Goal: Transaction & Acquisition: Subscribe to service/newsletter

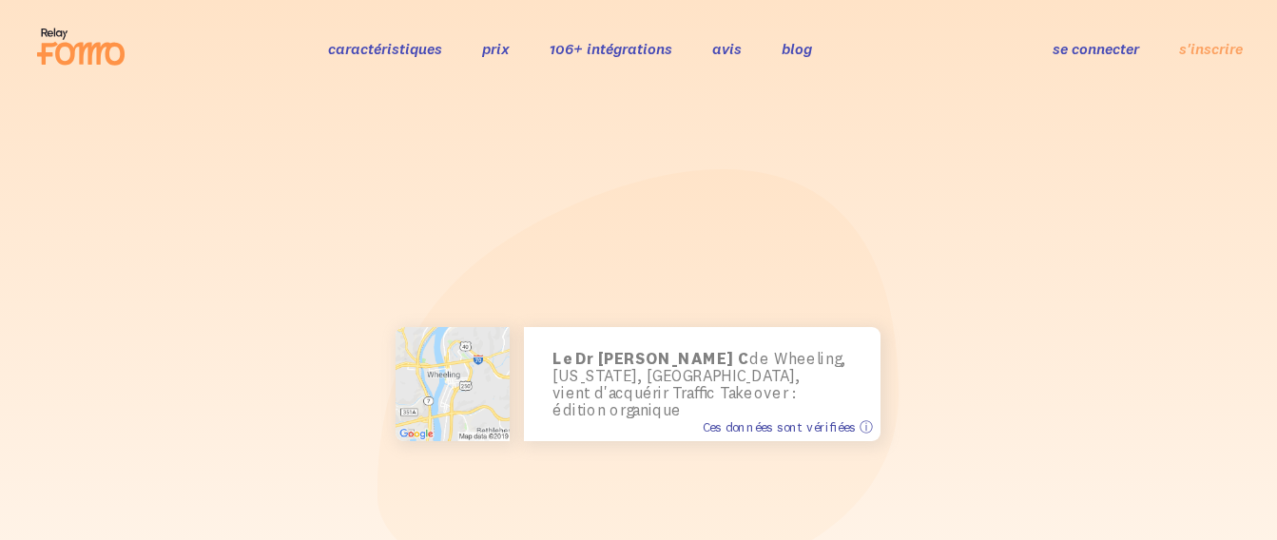
click at [736, 427] on font "Ces données sont vérifiées ⓘ" at bounding box center [787, 426] width 170 height 16
click at [734, 428] on font "Ces données sont vérifiées ⓘ" at bounding box center [787, 426] width 170 height 16
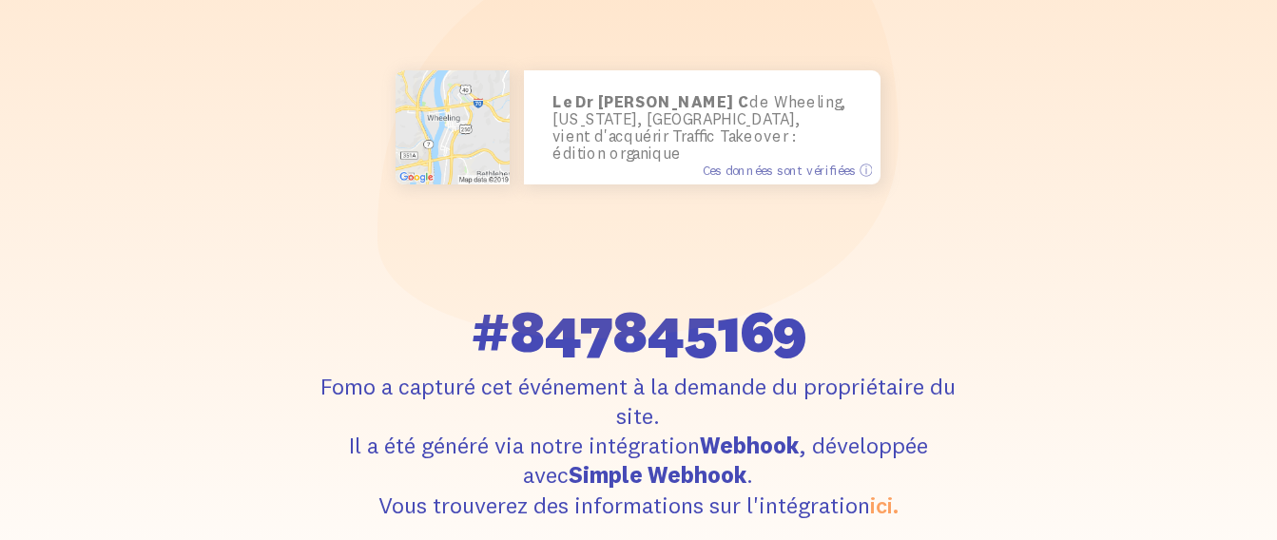
scroll to position [285, 0]
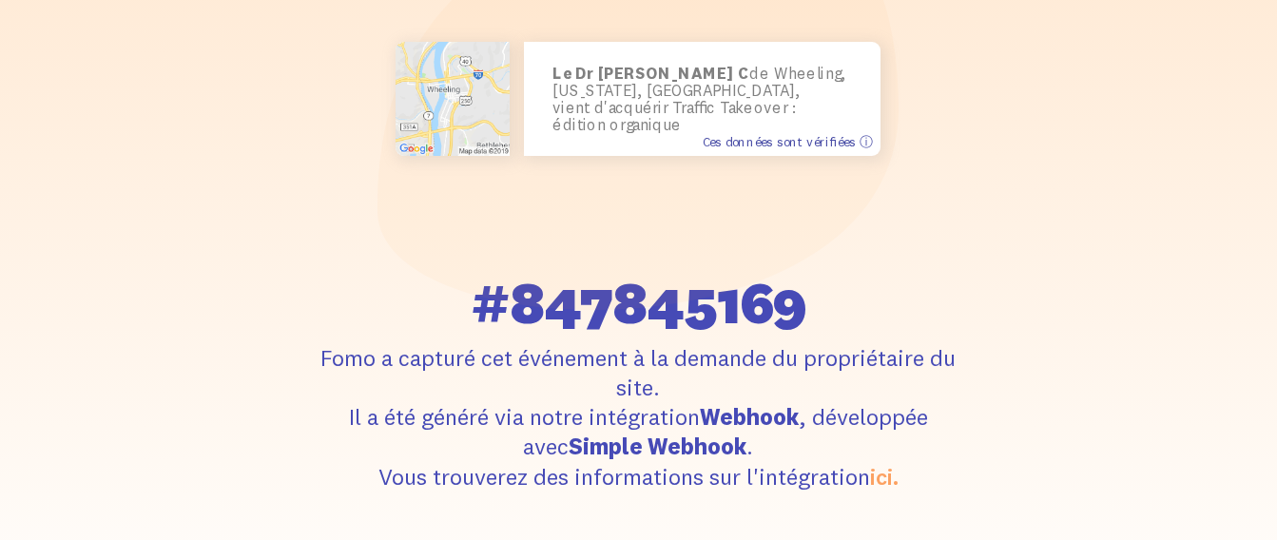
click at [766, 138] on font "Ces données sont vérifiées ⓘ" at bounding box center [787, 141] width 170 height 16
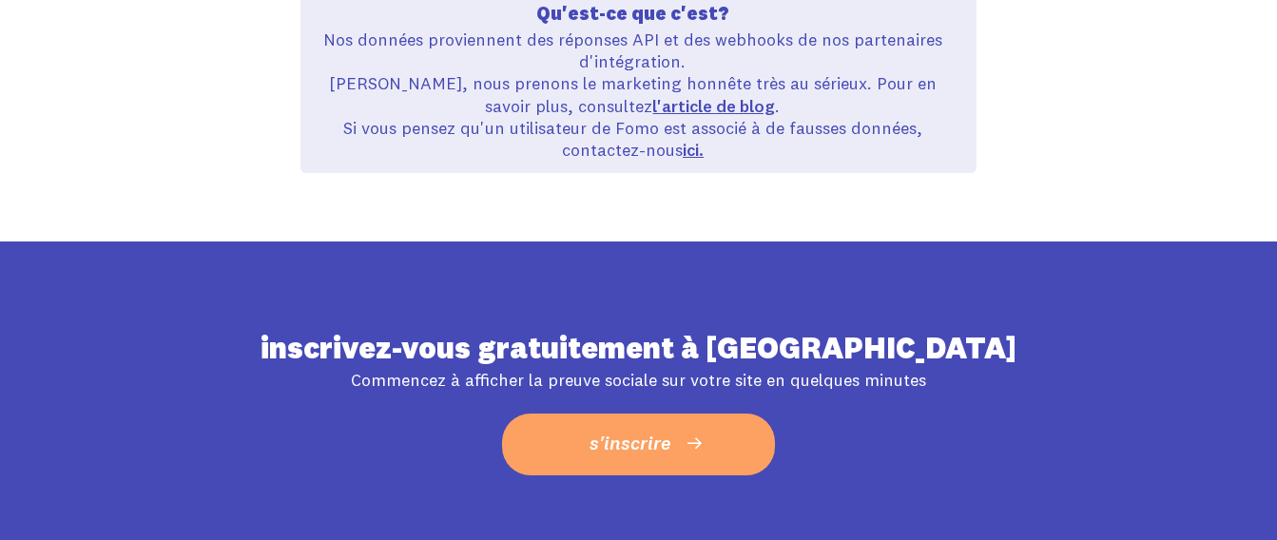
scroll to position [1331, 0]
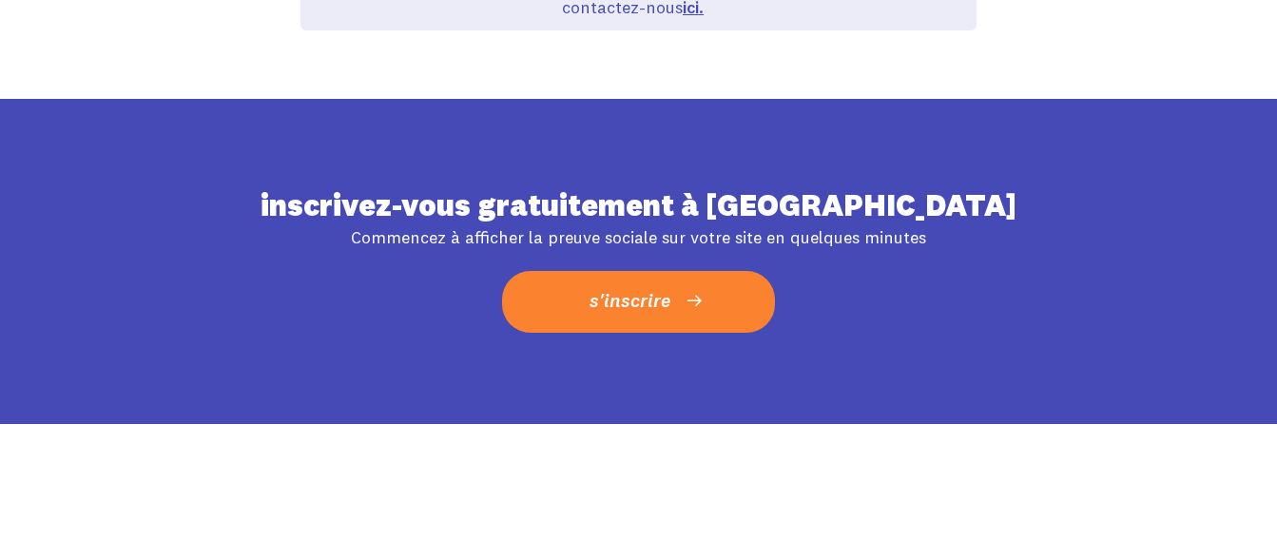
click at [646, 283] on span "s'inscrire" at bounding box center [629, 300] width 81 height 34
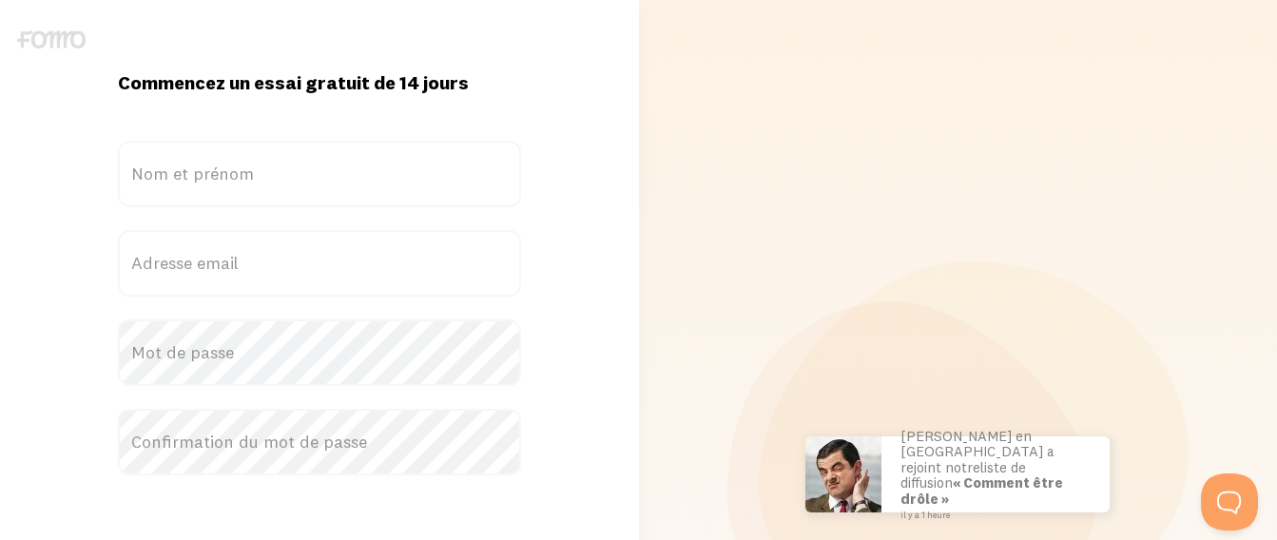
click at [1190, 5] on div "Scott à San Francisco a acheté des lunettes de soleil Sweet Ass il y a 37 secon…" at bounding box center [958, 474] width 616 height 949
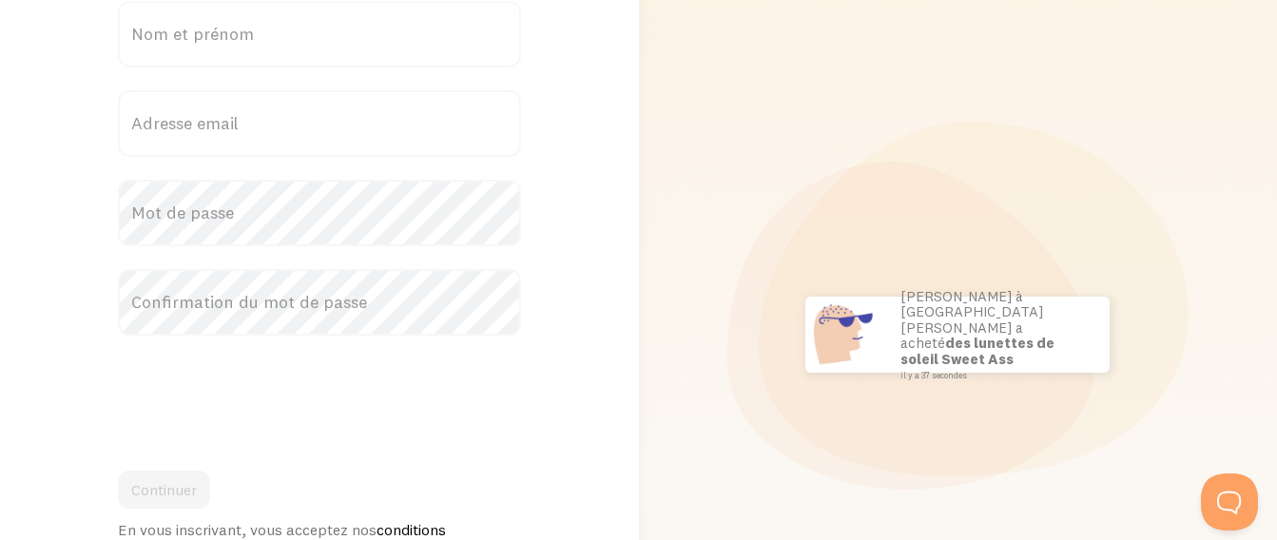
scroll to position [190, 0]
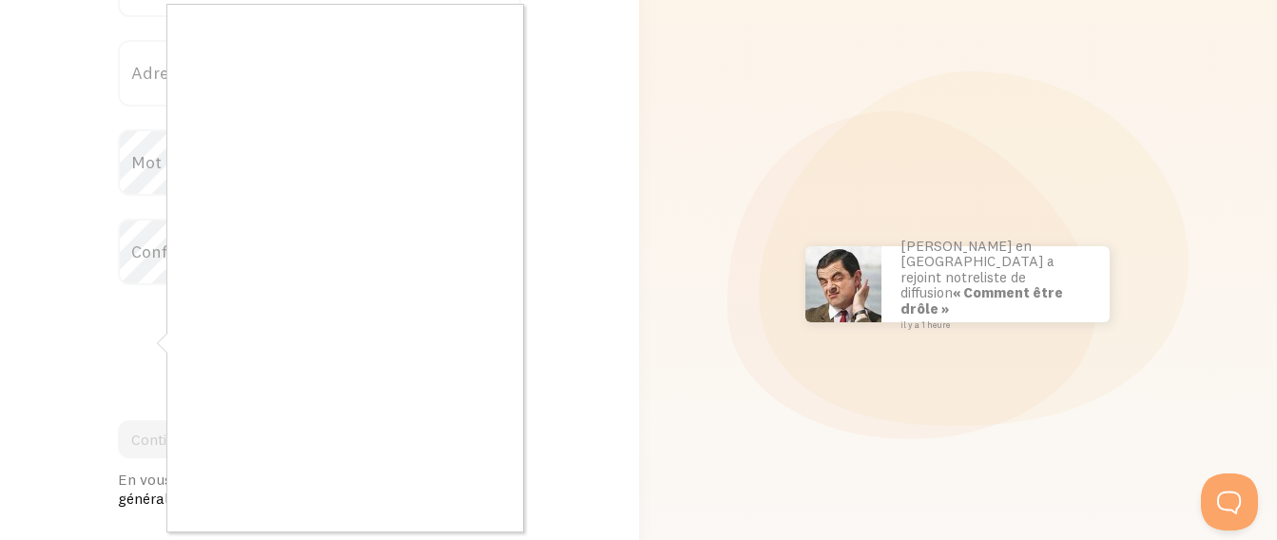
click at [40, 241] on div at bounding box center [638, 270] width 1277 height 540
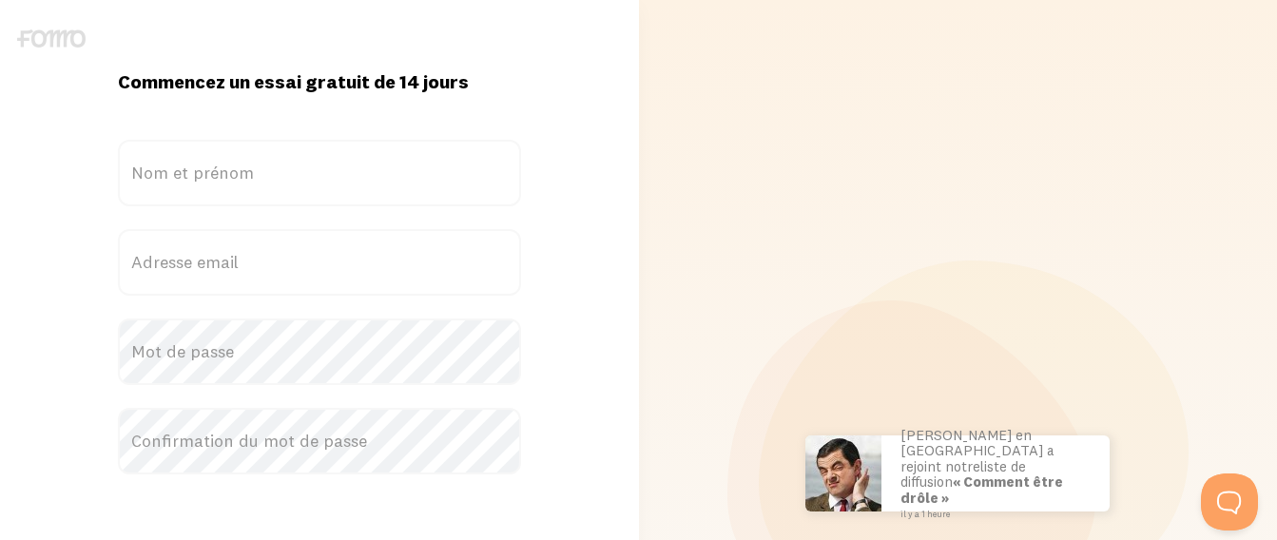
scroll to position [0, 0]
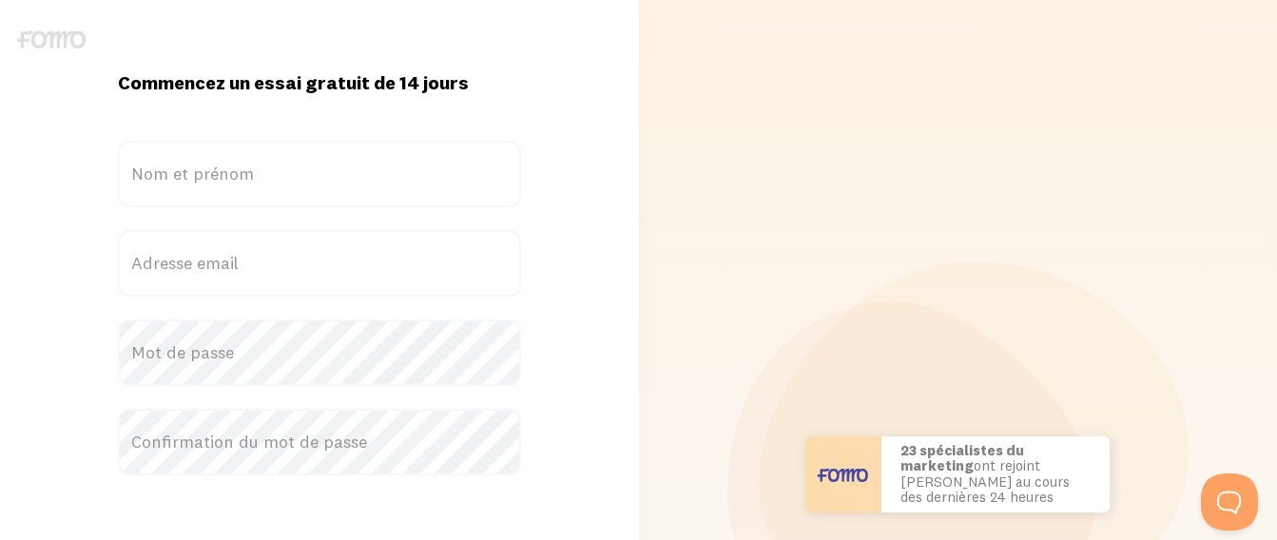
click at [253, 180] on label "Nom et prénom" at bounding box center [319, 174] width 403 height 67
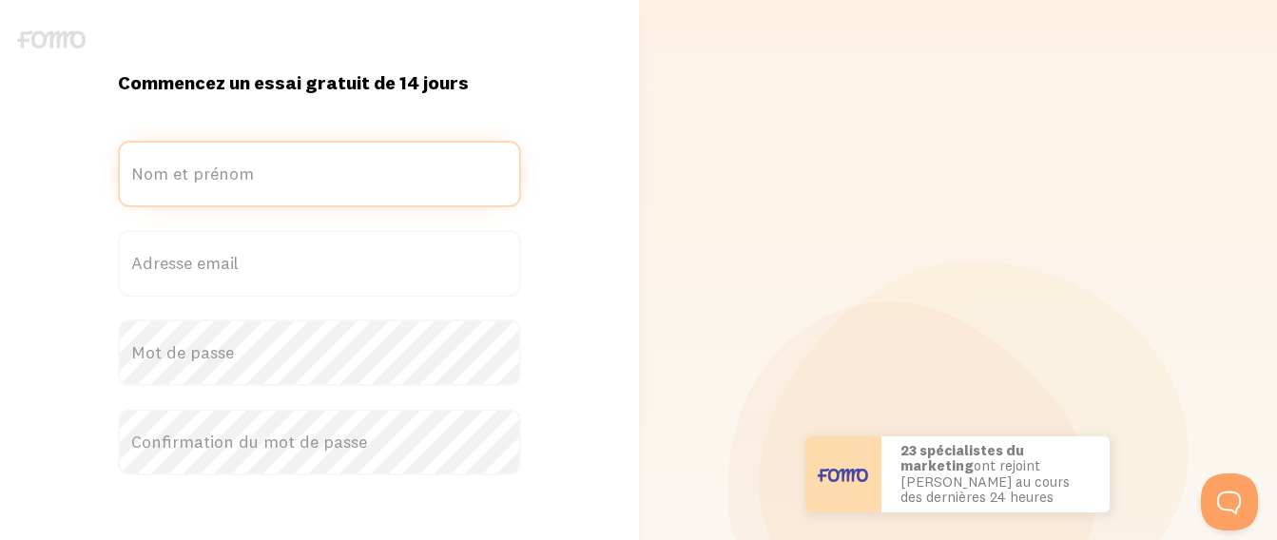
click at [253, 180] on input "Nom et prénom" at bounding box center [319, 174] width 403 height 67
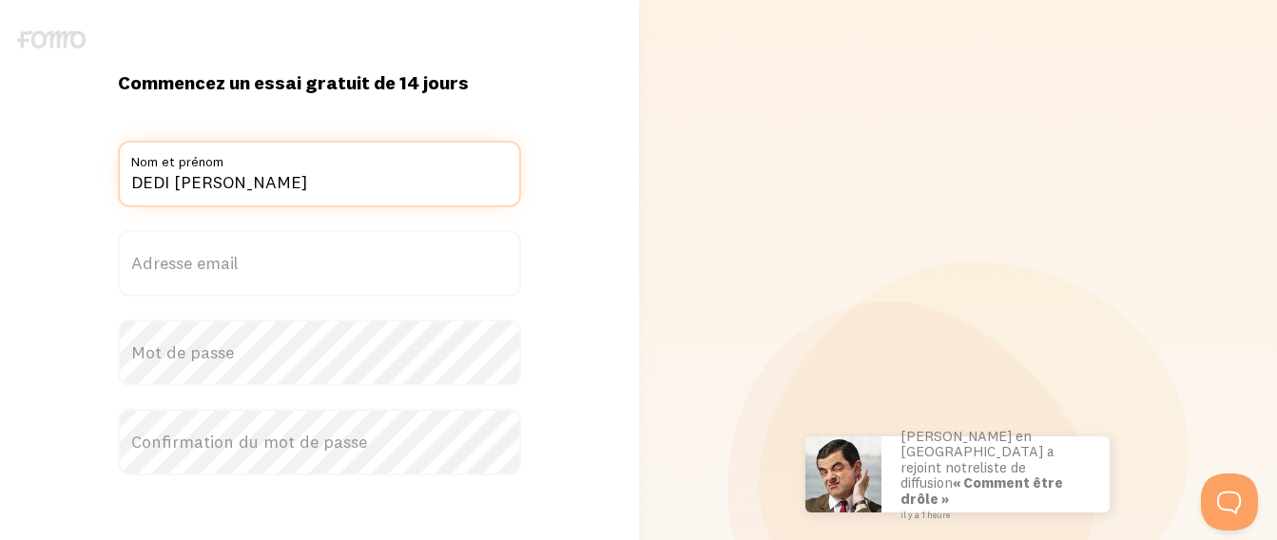
type input "DEDI ABEL GNAGBO"
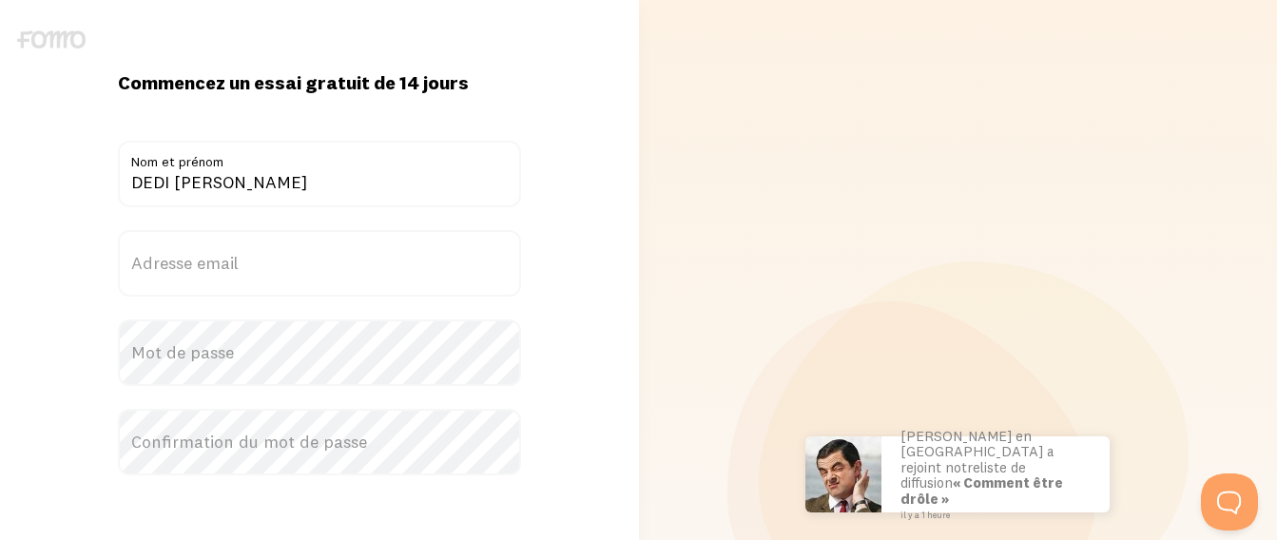
click at [258, 262] on label "Adresse email" at bounding box center [319, 263] width 403 height 67
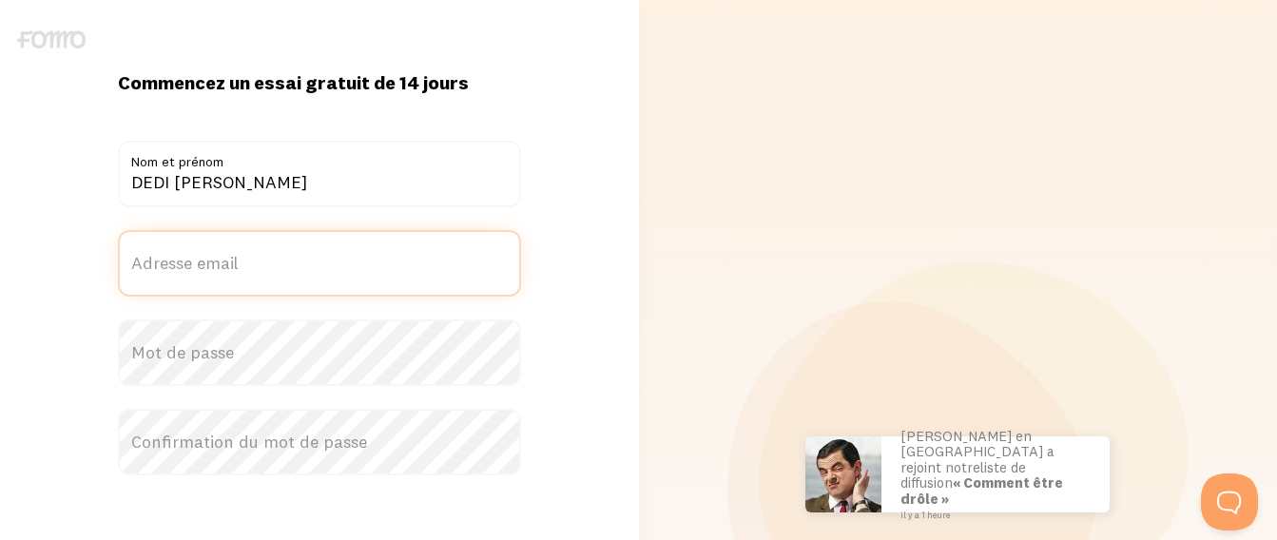
click at [258, 262] on input "Adresse email" at bounding box center [319, 263] width 403 height 67
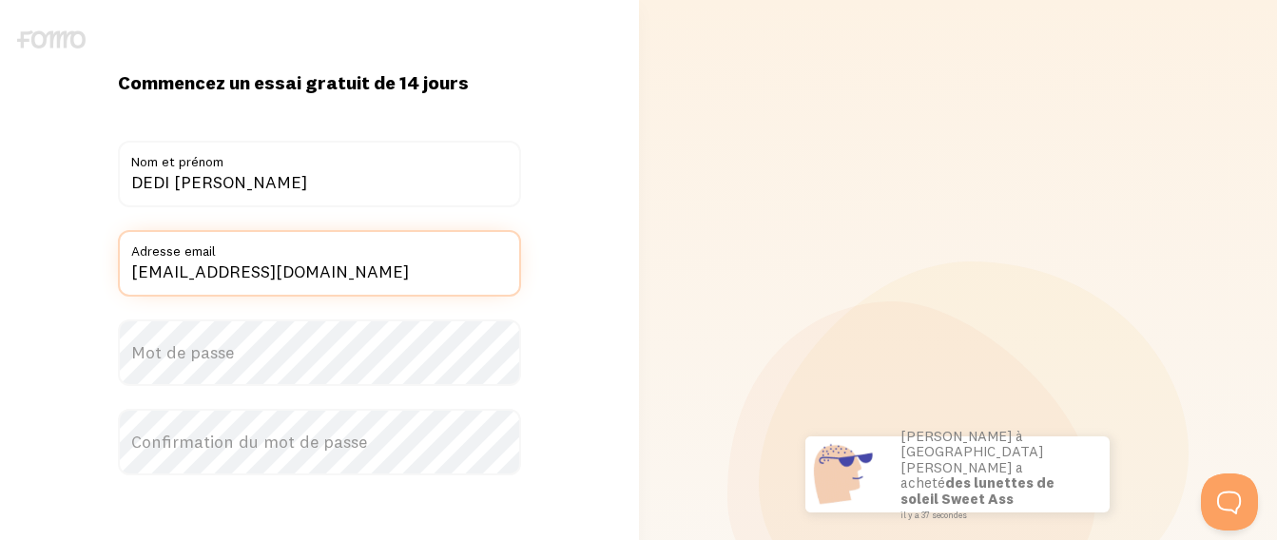
type input "gnagbodediabel@gmail.com"
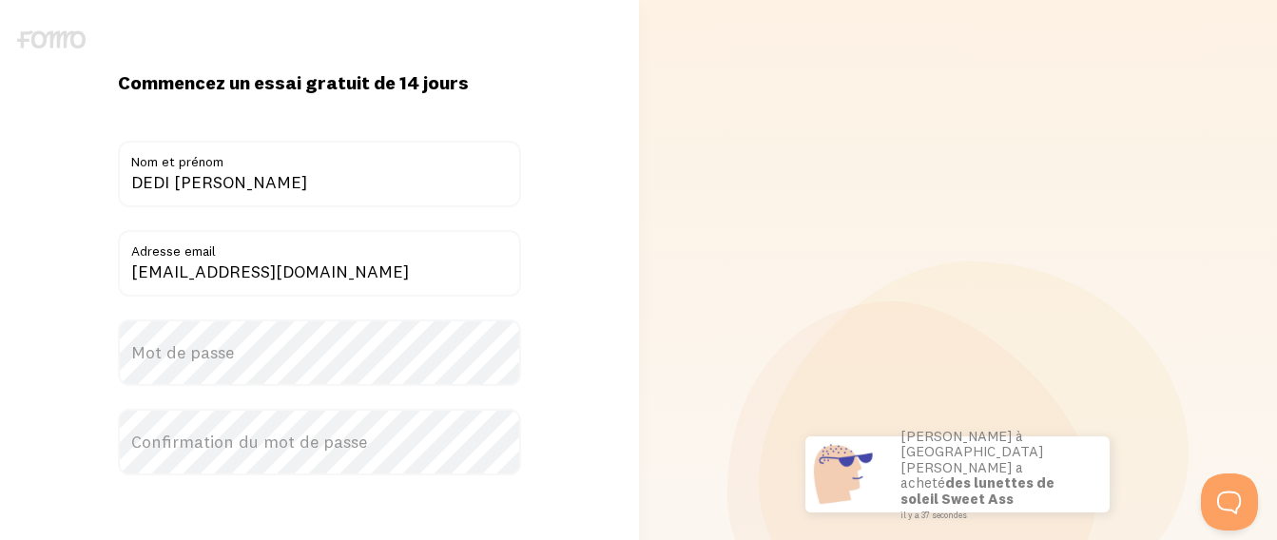
click at [267, 355] on label "Mot de passe" at bounding box center [319, 352] width 403 height 67
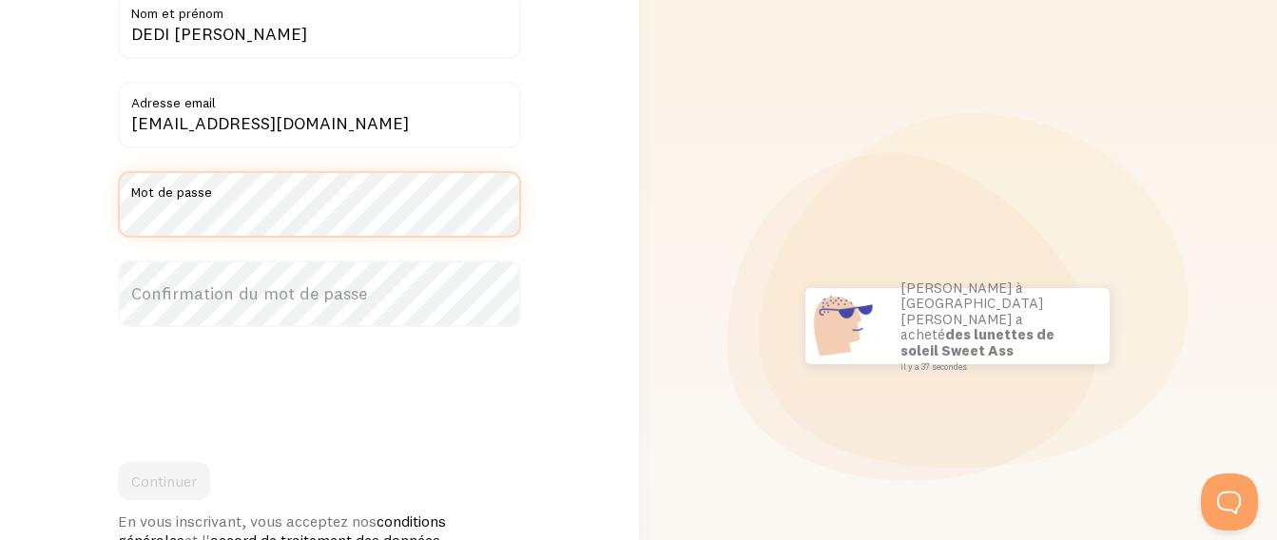
scroll to position [190, 0]
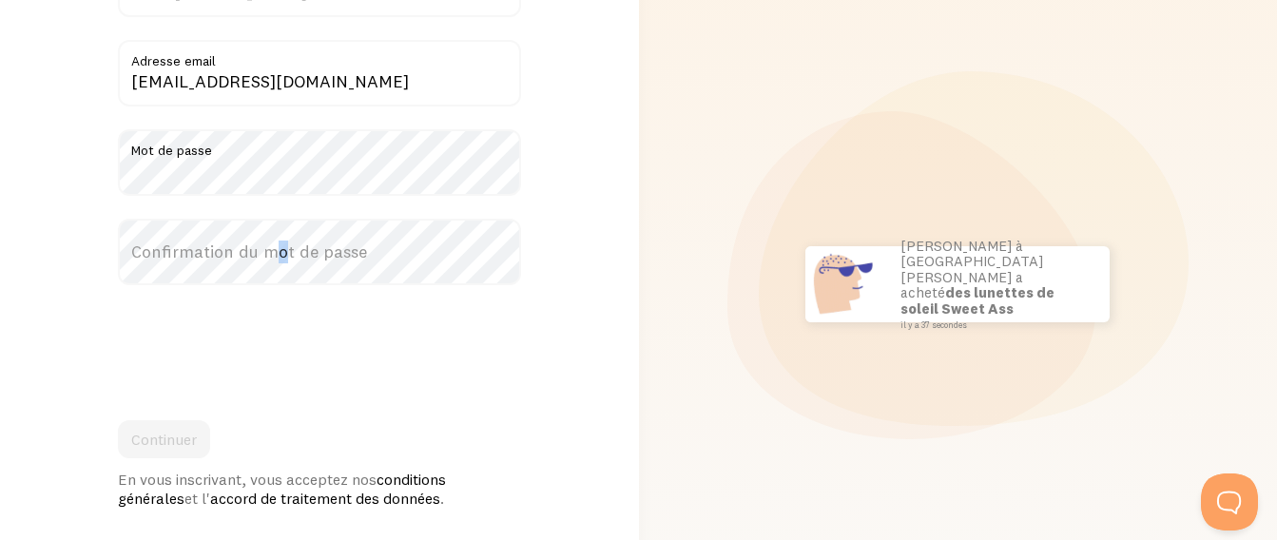
click at [278, 269] on label "Confirmation du mot de passe" at bounding box center [319, 252] width 403 height 67
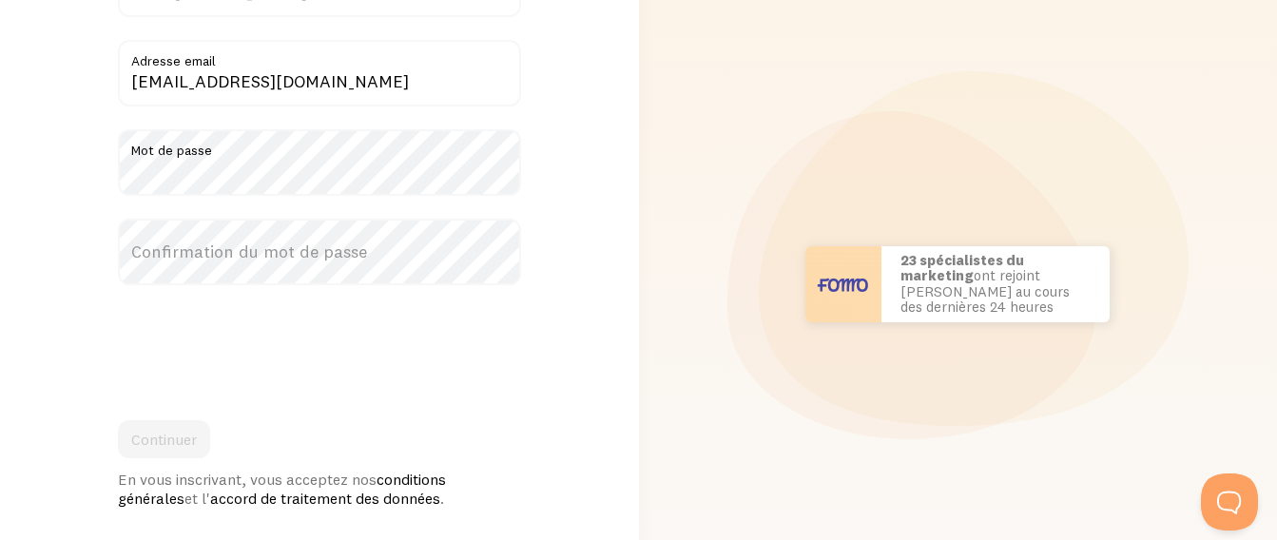
click at [389, 251] on label "Confirmation du mot de passe" at bounding box center [319, 252] width 403 height 67
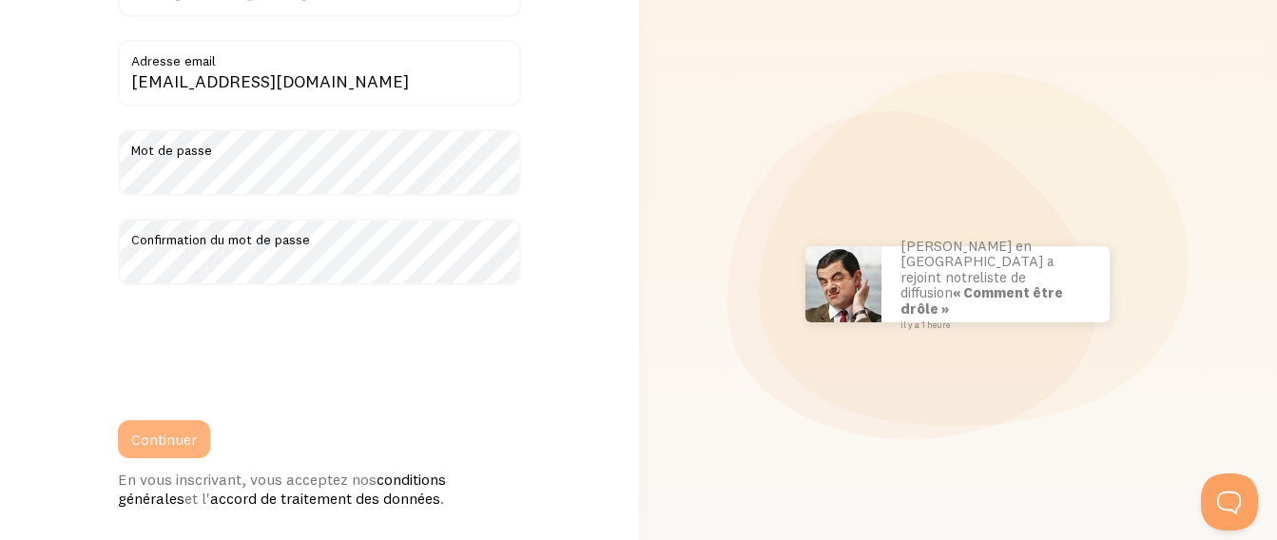
click at [156, 443] on font "Continuer" at bounding box center [164, 439] width 66 height 19
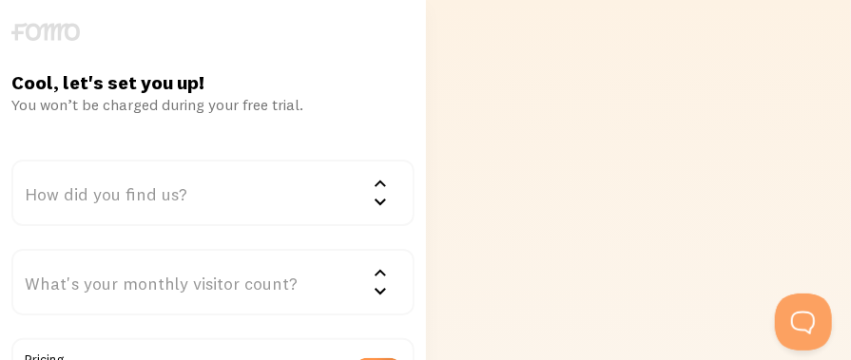
click at [274, 205] on div "How did you find us?" at bounding box center [212, 193] width 403 height 67
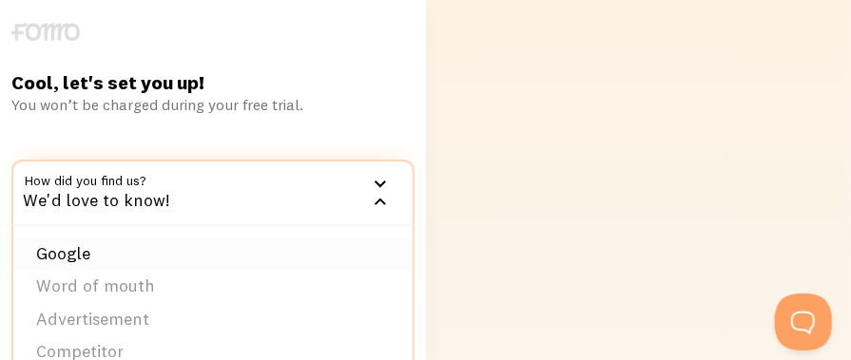
click at [144, 256] on li "Google" at bounding box center [212, 254] width 399 height 33
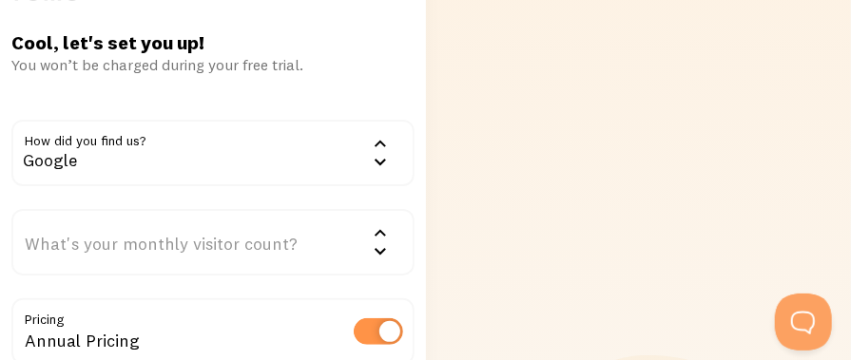
scroll to position [63, 0]
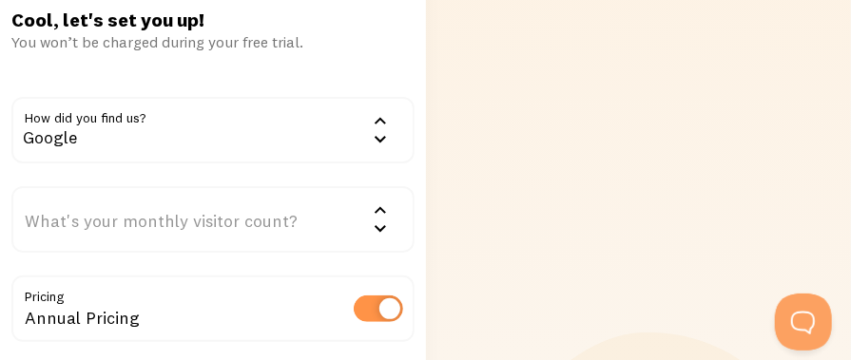
click at [312, 222] on div "What's your monthly visitor count?" at bounding box center [212, 219] width 403 height 67
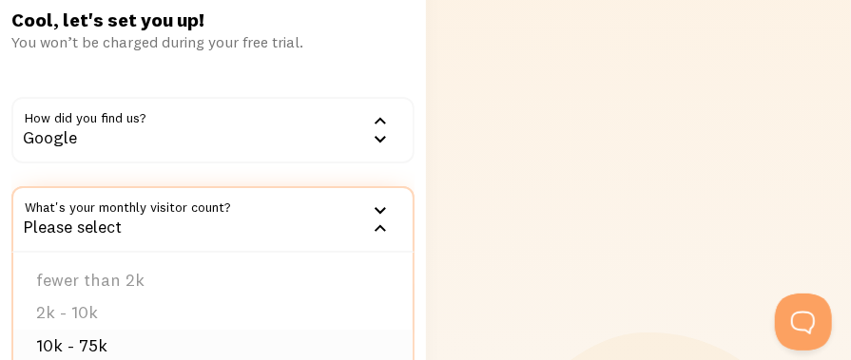
click at [104, 342] on li "10k - 75k" at bounding box center [212, 346] width 399 height 33
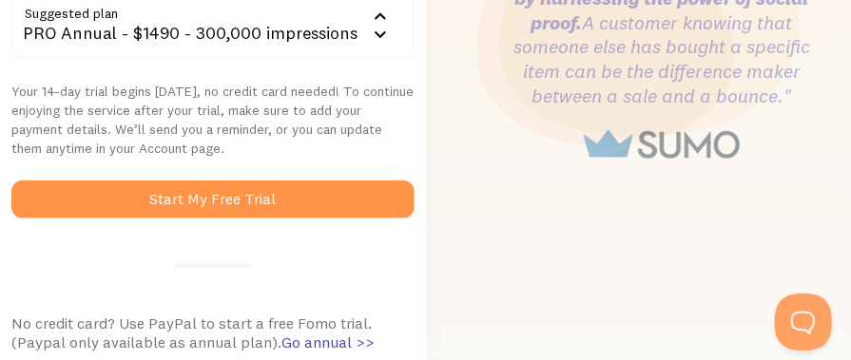
scroll to position [507, 0]
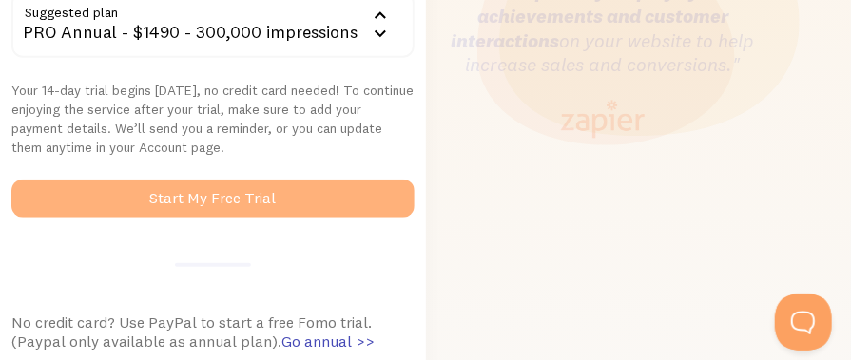
click at [230, 200] on button "Start My Free Trial" at bounding box center [212, 199] width 403 height 38
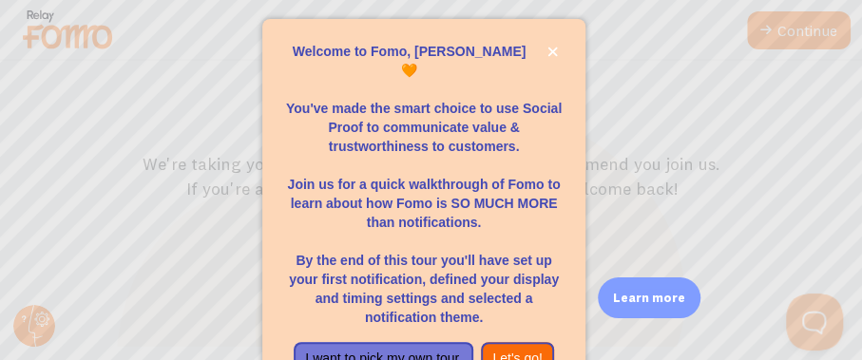
scroll to position [57, 0]
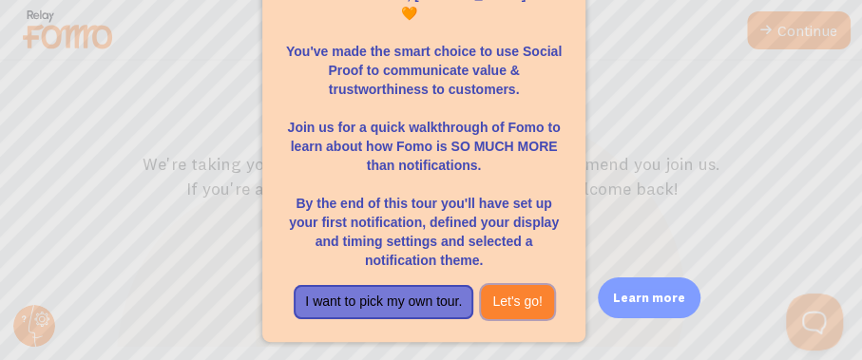
click at [509, 300] on button "Let's go!" at bounding box center [517, 302] width 73 height 34
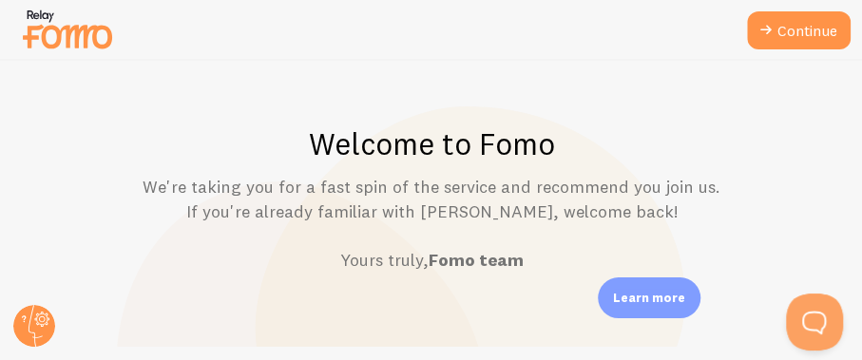
scroll to position [66, 0]
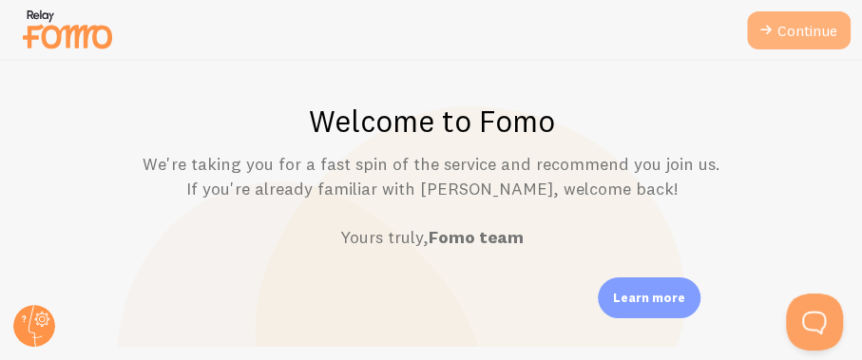
click at [797, 31] on link "Continue" at bounding box center [799, 30] width 104 height 38
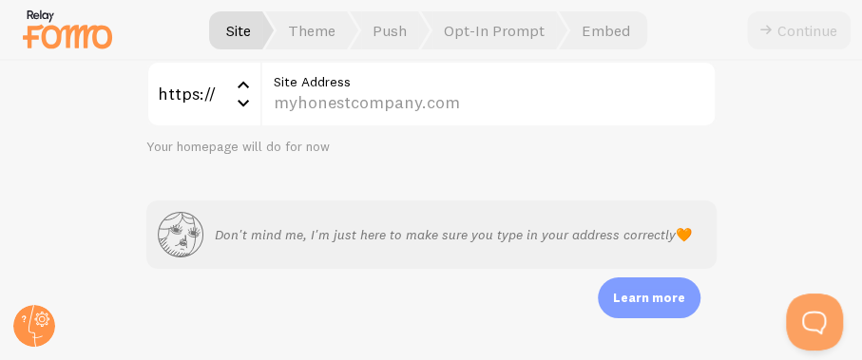
scroll to position [175, 0]
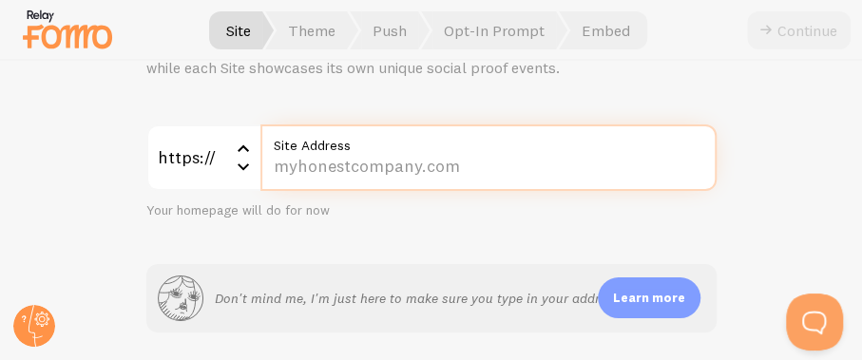
click at [463, 167] on input "Site Address" at bounding box center [488, 158] width 456 height 67
type input "WEBMASTERFREEBETSDEDIABEL.COM"
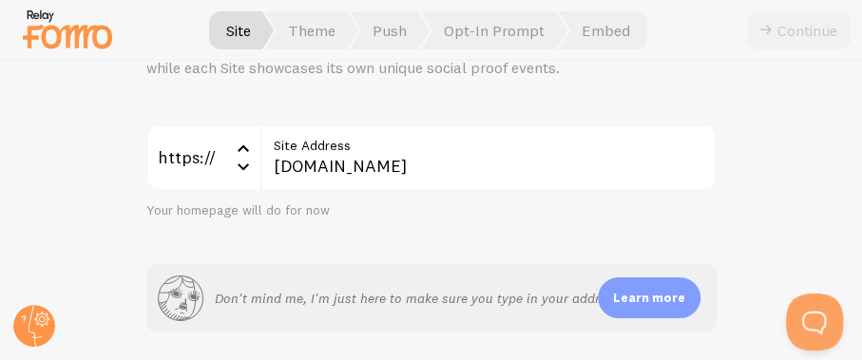
click at [647, 297] on p "Learn more" at bounding box center [649, 298] width 72 height 18
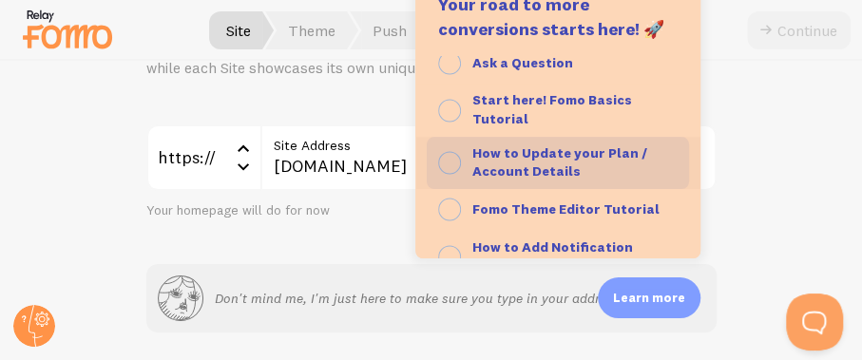
scroll to position [63, 0]
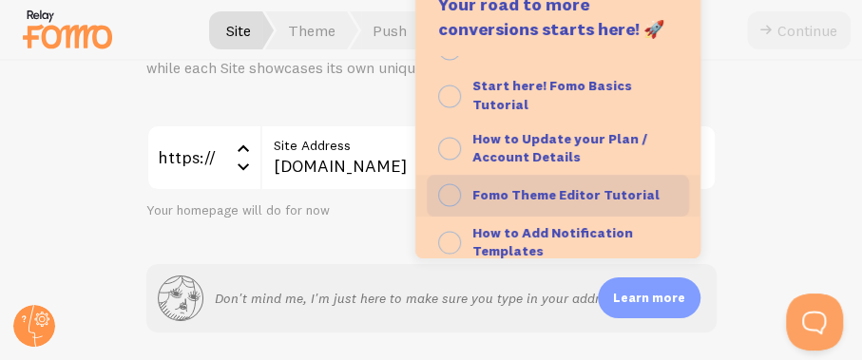
click at [453, 194] on icon "button" at bounding box center [449, 195] width 23 height 24
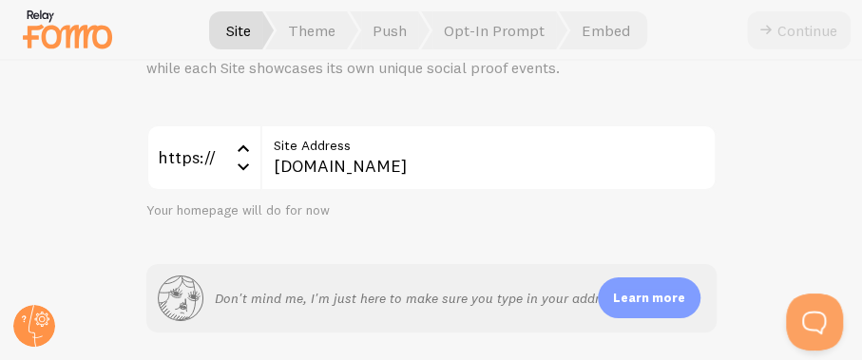
click at [656, 307] on div "Learn more" at bounding box center [649, 298] width 103 height 41
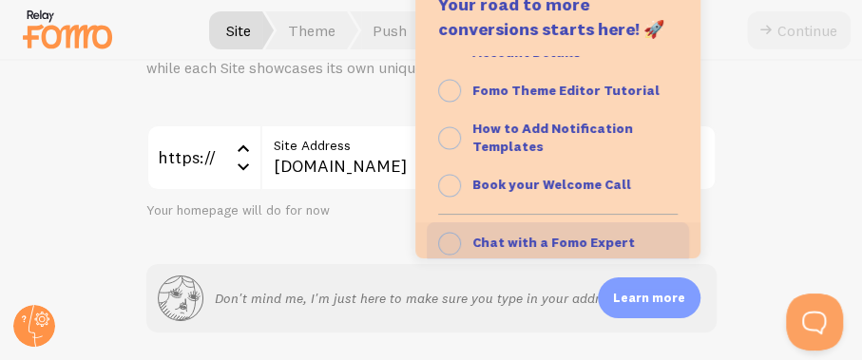
scroll to position [195, 0]
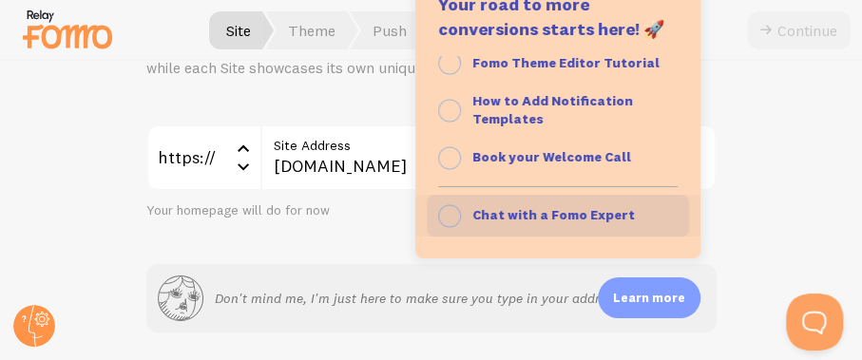
click at [446, 213] on icon "button" at bounding box center [449, 216] width 23 height 24
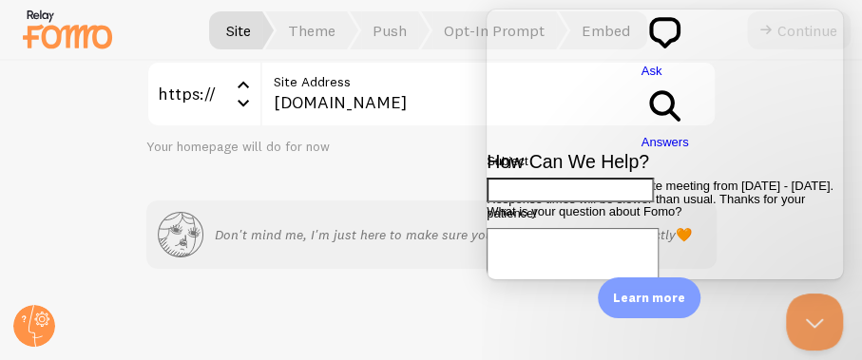
scroll to position [0, 0]
click at [547, 178] on input "Subject" at bounding box center [570, 190] width 167 height 25
type input "TYTHROLOGIE GDA"
click at [604, 228] on textarea "What is your question about Fomo?" at bounding box center [573, 264] width 172 height 73
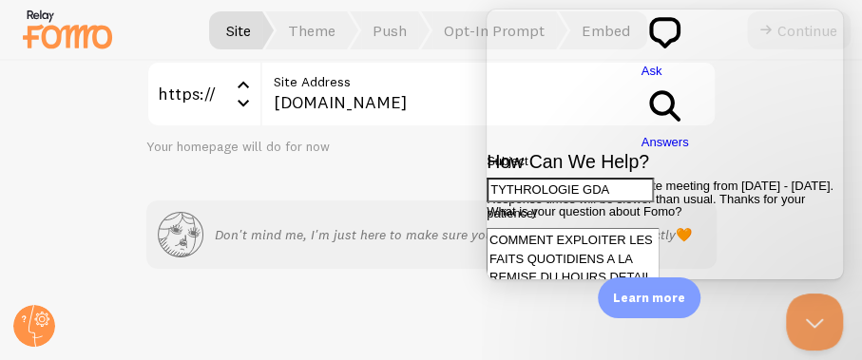
type textarea "COMMENT EXPLOITER LES FAITS QUOTIDIENS A LA REMISE DU HOURS DETAIL EN MEDIAS DE…"
click at [659, 302] on p "Learn more" at bounding box center [649, 298] width 72 height 18
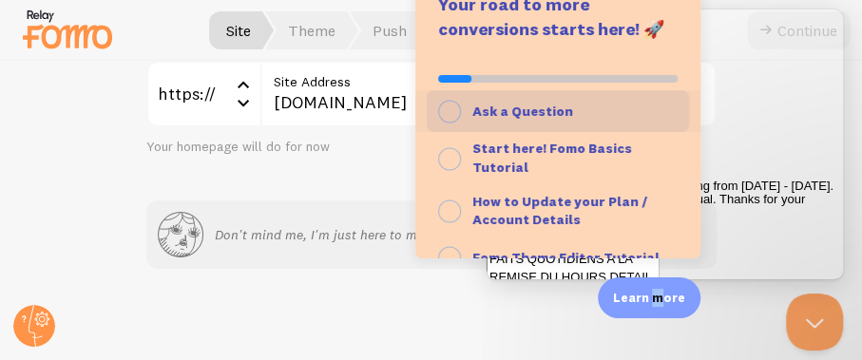
click at [449, 116] on icon "button" at bounding box center [449, 112] width 23 height 24
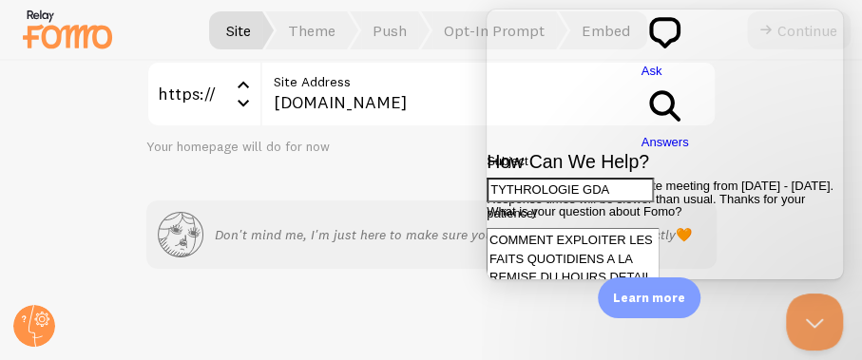
scroll to position [62, 0]
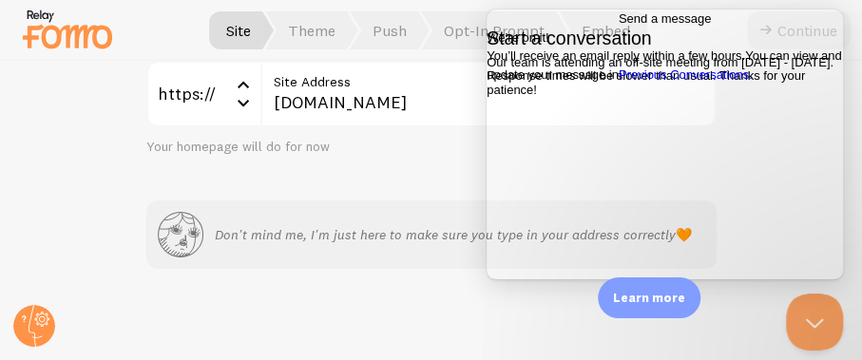
scroll to position [10, 0]
click at [657, 82] on link "Previous Conversations ." at bounding box center [686, 74] width 134 height 14
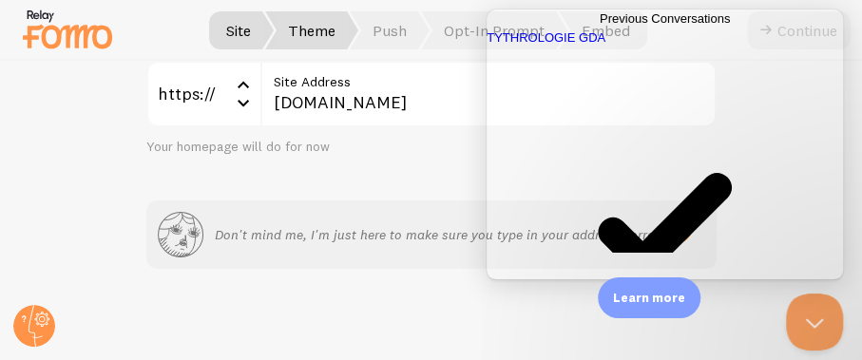
click at [340, 36] on span "Theme" at bounding box center [311, 30] width 93 height 38
click at [329, 35] on span "Theme" at bounding box center [311, 30] width 93 height 38
click at [767, 310] on div "Let's add your first Site! If you run multiple websites or shops you can add th…" at bounding box center [431, 210] width 861 height 299
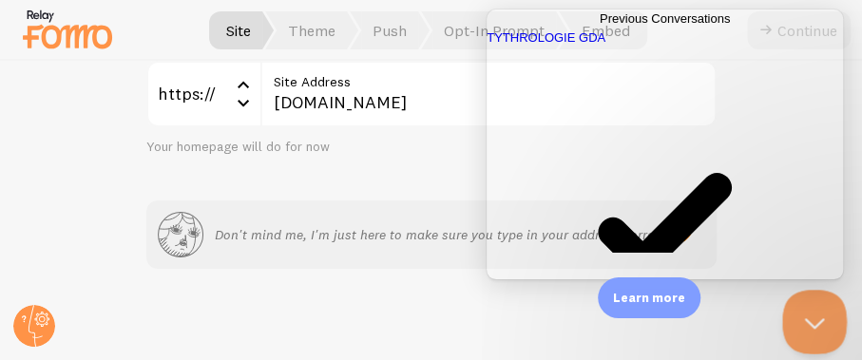
click at [805, 319] on button "Close Beacon popover" at bounding box center [810, 318] width 57 height 57
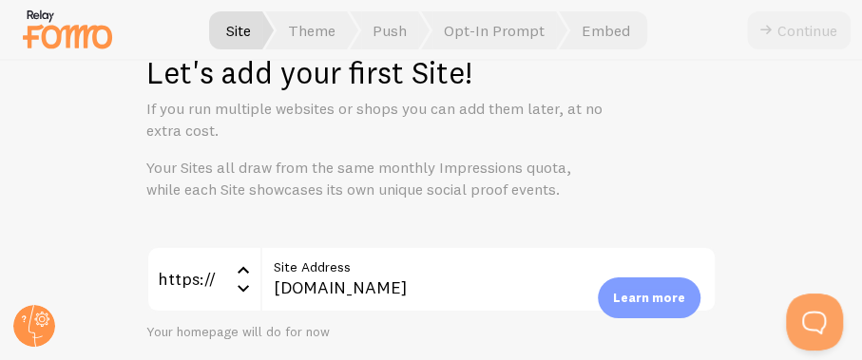
scroll to position [239, 0]
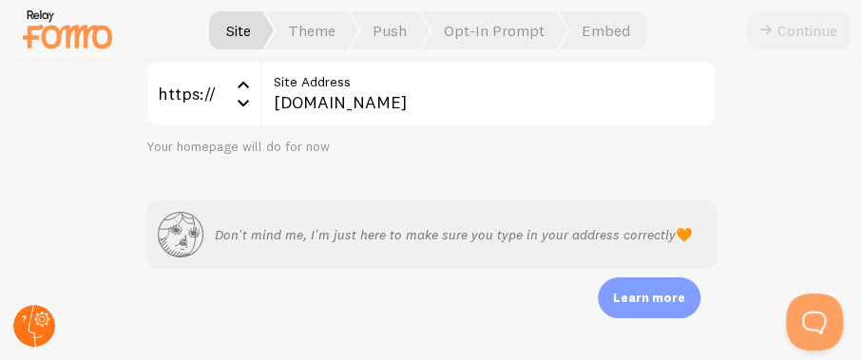
click at [44, 335] on circle at bounding box center [34, 326] width 42 height 42
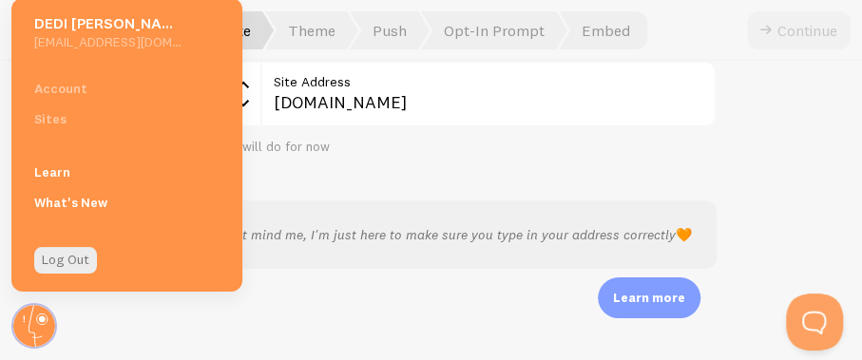
click at [105, 95] on div "Account Sites" at bounding box center [126, 103] width 231 height 61
click at [99, 125] on div "Account Sites" at bounding box center [126, 103] width 231 height 61
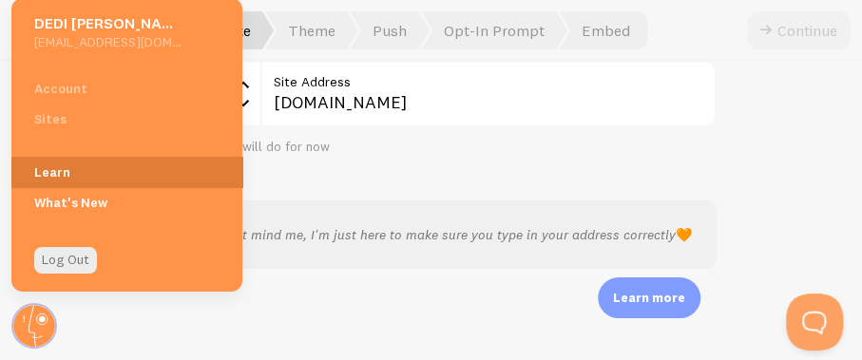
click at [92, 171] on link "Learn" at bounding box center [126, 172] width 231 height 30
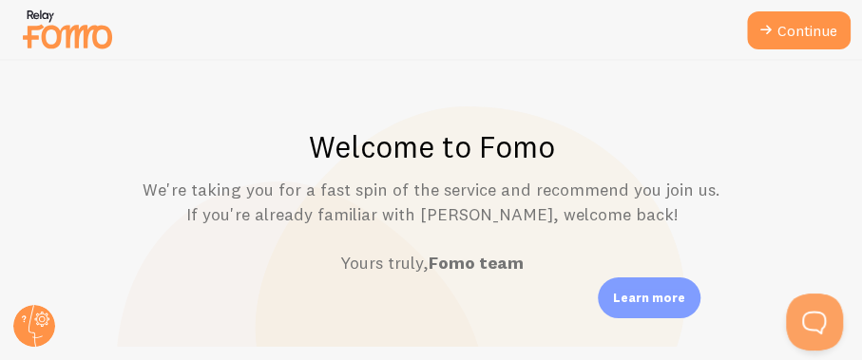
scroll to position [66, 0]
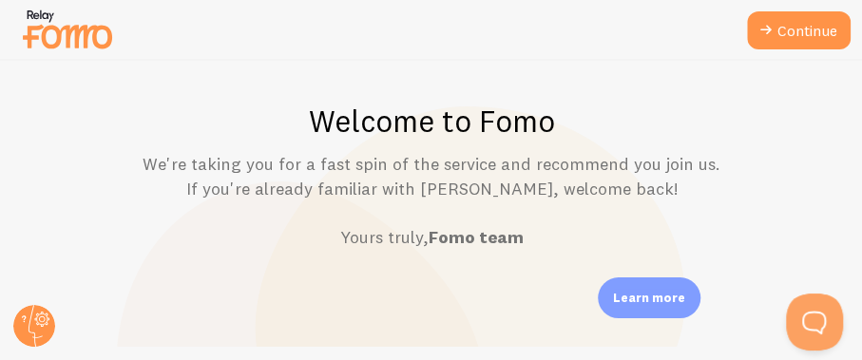
click at [624, 300] on p "Learn more" at bounding box center [649, 298] width 72 height 18
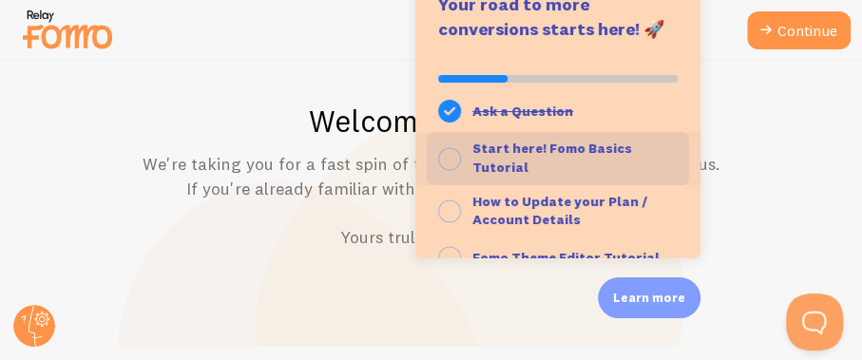
click at [446, 165] on icon "button" at bounding box center [449, 159] width 23 height 24
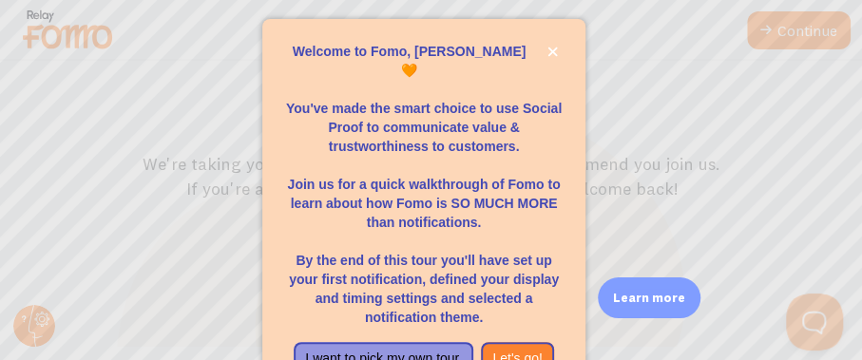
scroll to position [57, 0]
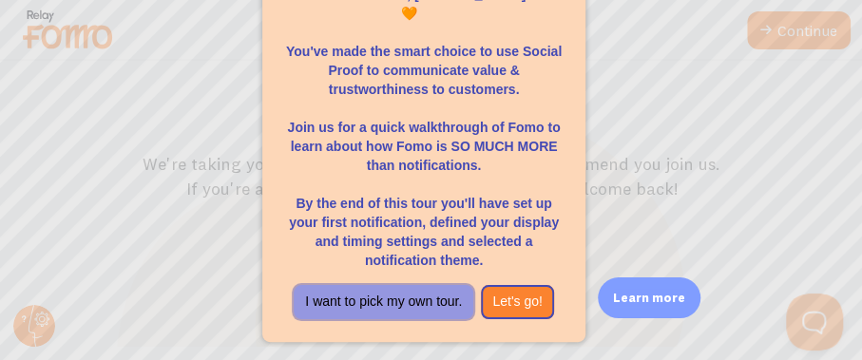
click at [409, 309] on button "I want to pick my own tour." at bounding box center [384, 302] width 180 height 34
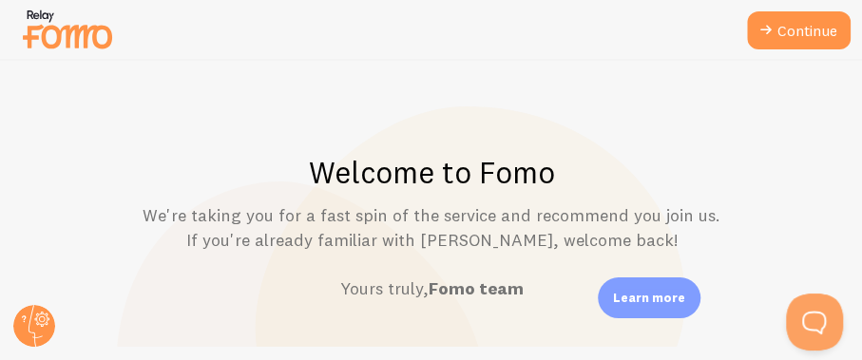
scroll to position [66, 0]
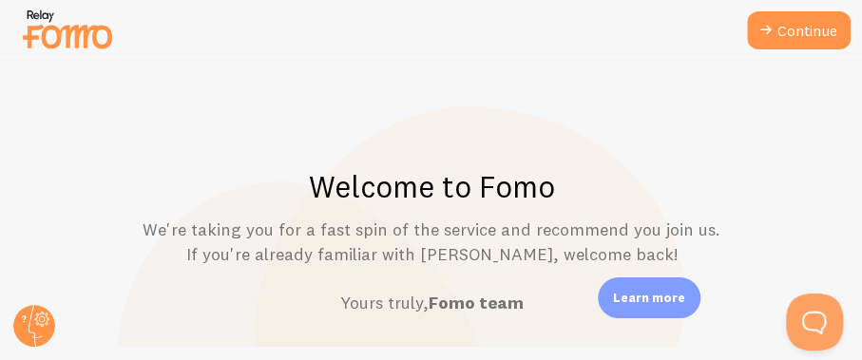
scroll to position [63, 0]
